Goal: Find contact information: Find contact information

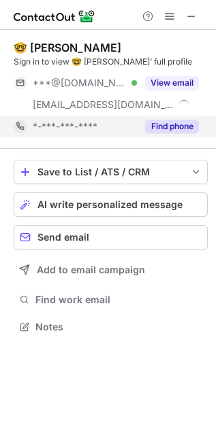
scroll to position [318, 216]
click at [172, 124] on button "Find phone" at bounding box center [172, 127] width 54 height 14
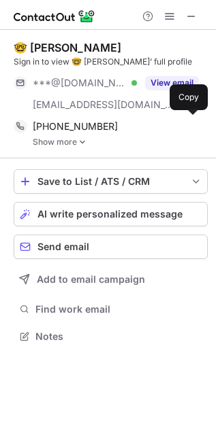
scroll to position [326, 216]
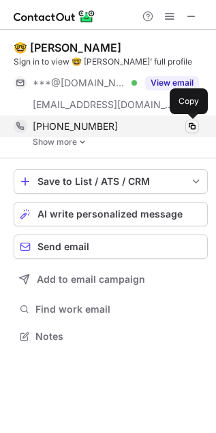
click at [194, 127] on span at bounding box center [191, 126] width 11 height 11
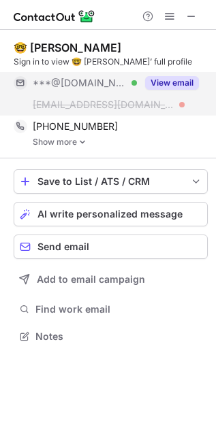
click at [183, 82] on button "View email" at bounding box center [172, 83] width 54 height 14
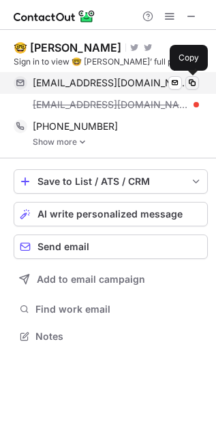
click at [188, 84] on span at bounding box center [191, 83] width 11 height 11
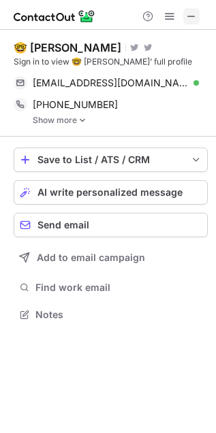
scroll to position [305, 216]
click at [192, 17] on span at bounding box center [191, 16] width 11 height 11
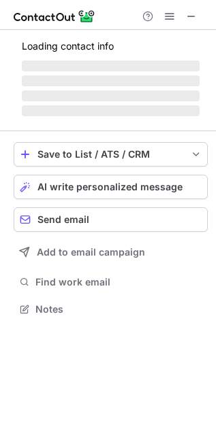
scroll to position [296, 216]
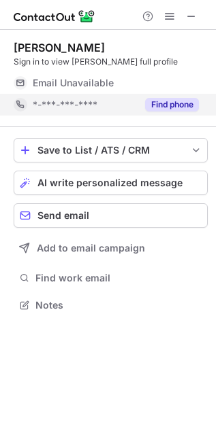
click at [168, 103] on button "Find phone" at bounding box center [172, 105] width 54 height 14
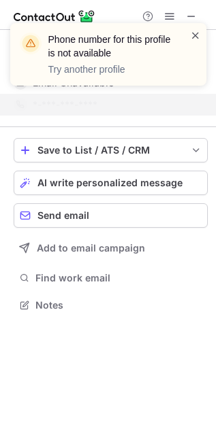
click at [195, 39] on span at bounding box center [195, 36] width 11 height 14
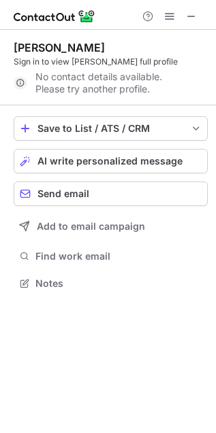
scroll to position [7, 7]
click at [190, 15] on span at bounding box center [191, 16] width 11 height 11
